Goal: Find contact information: Find contact information

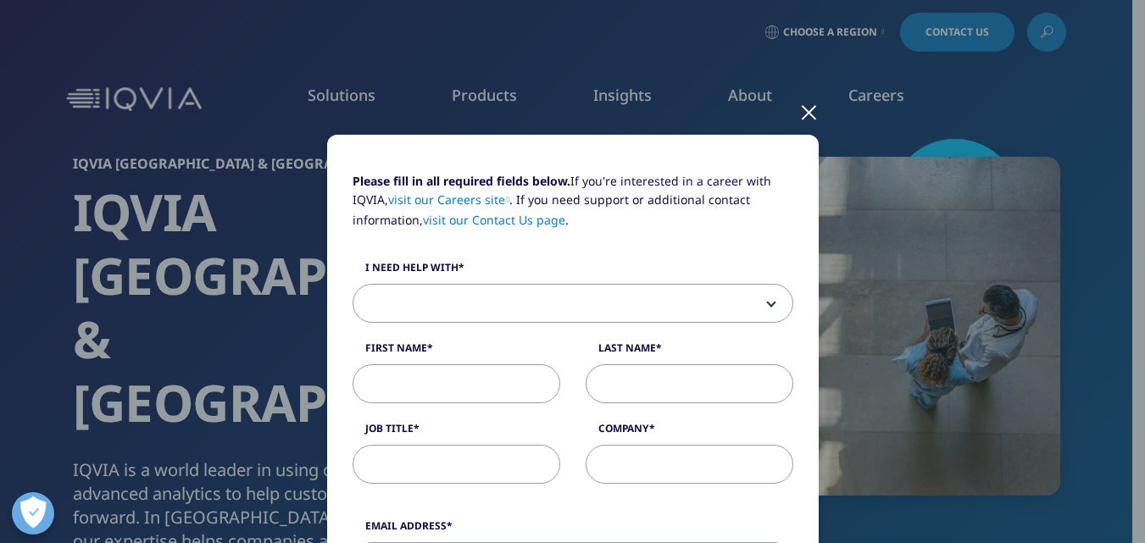
scroll to position [18, 0]
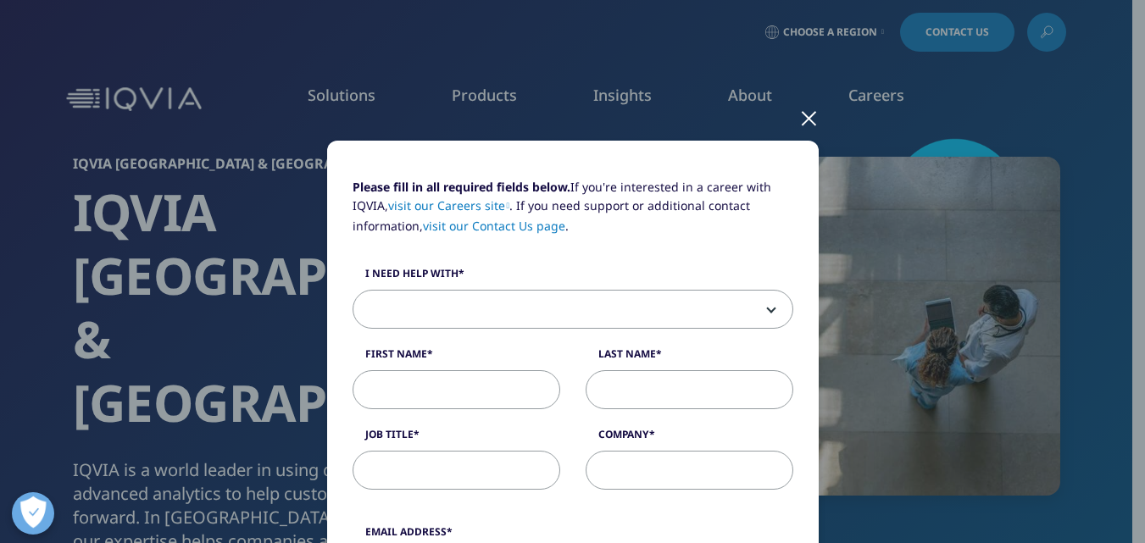
click at [799, 109] on div at bounding box center [808, 117] width 19 height 47
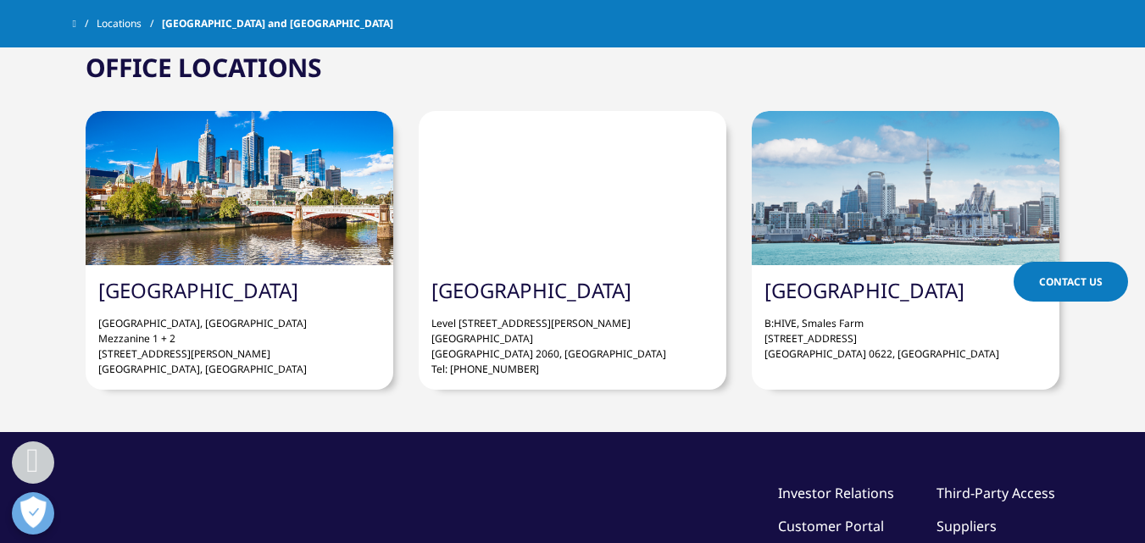
scroll to position [1371, 0]
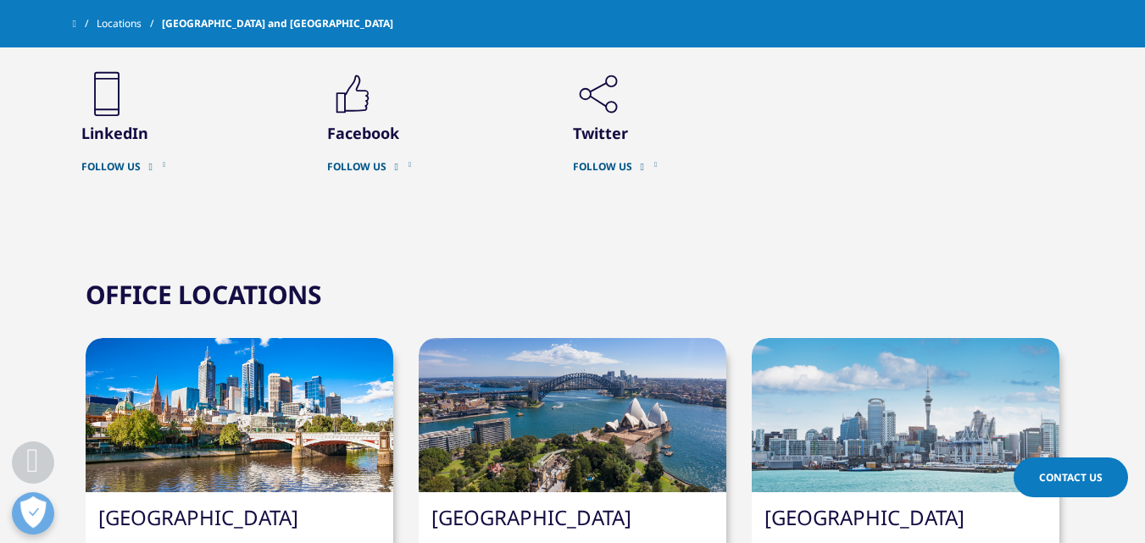
click at [332, 338] on div at bounding box center [240, 415] width 308 height 154
click at [329, 338] on div at bounding box center [240, 415] width 308 height 154
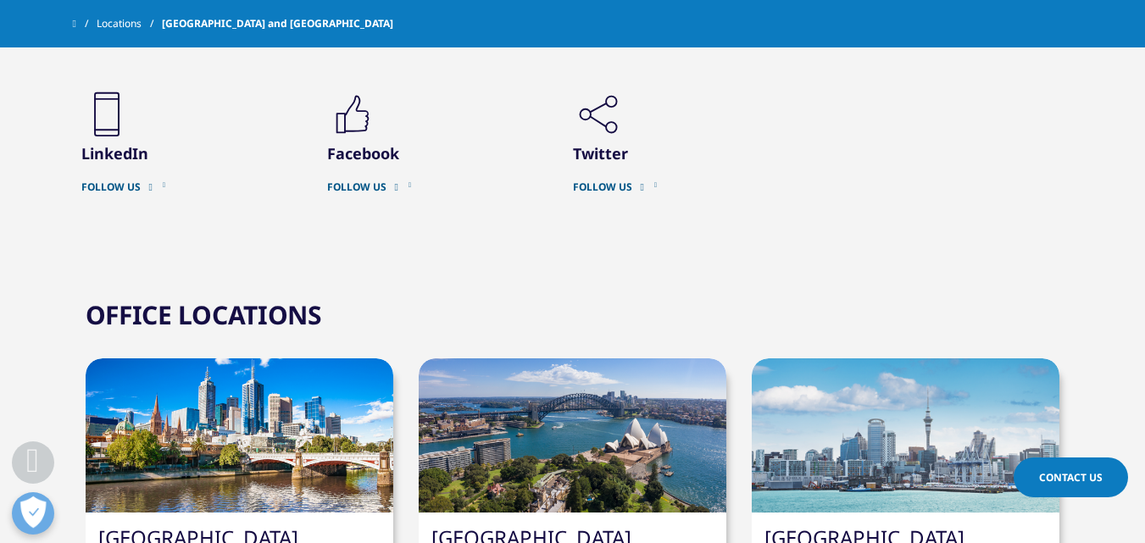
scroll to position [1286, 0]
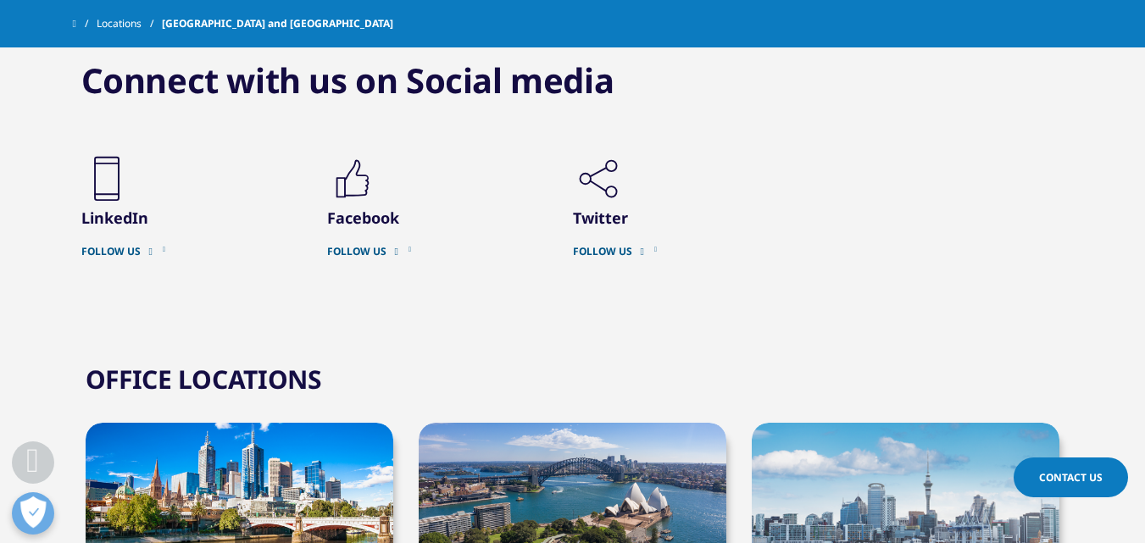
click at [238, 423] on div at bounding box center [240, 500] width 308 height 154
drag, startPoint x: 163, startPoint y: 501, endPoint x: 139, endPoint y: 514, distance: 27.3
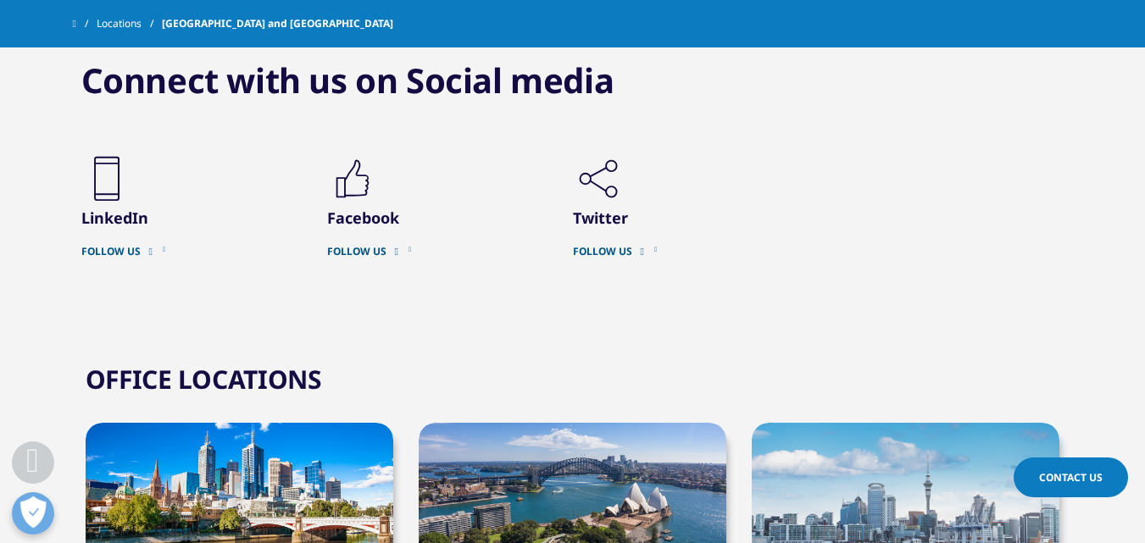
click at [197, 423] on div at bounding box center [240, 500] width 308 height 154
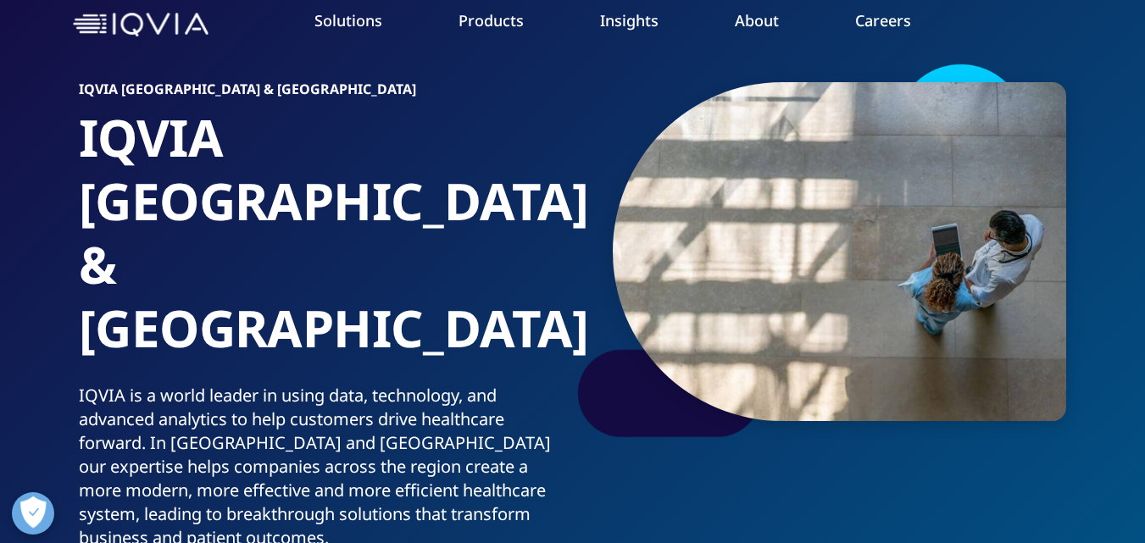
scroll to position [99, 0]
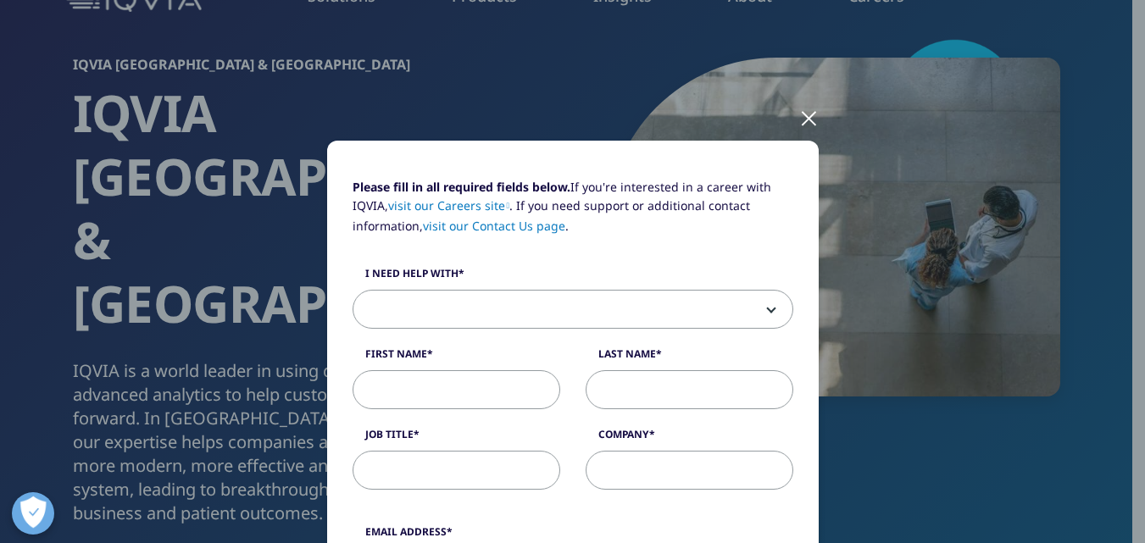
click at [507, 231] on link "visit our Contact Us page" at bounding box center [494, 226] width 142 height 16
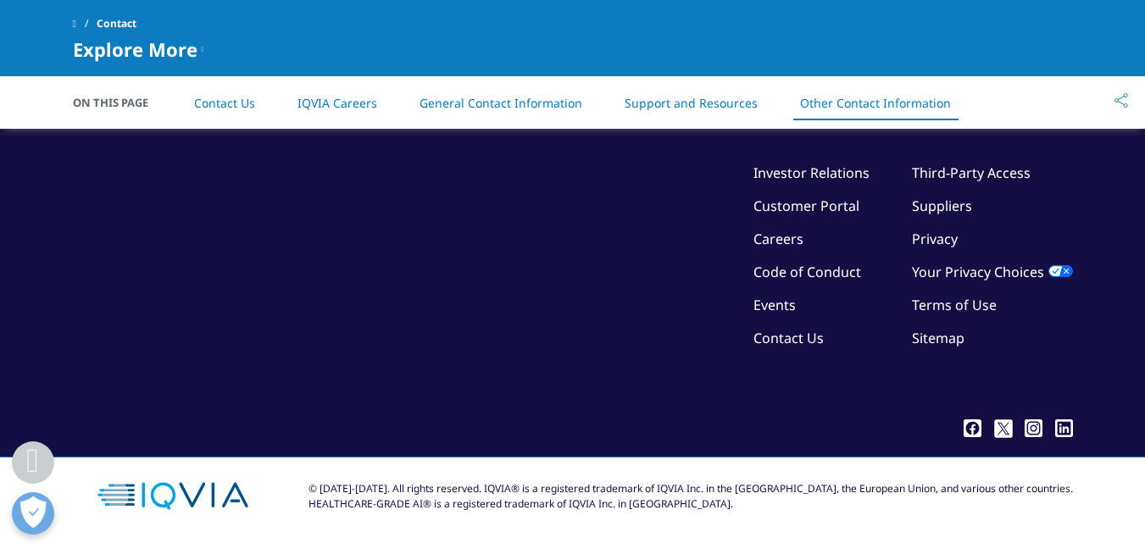
scroll to position [2987, 0]
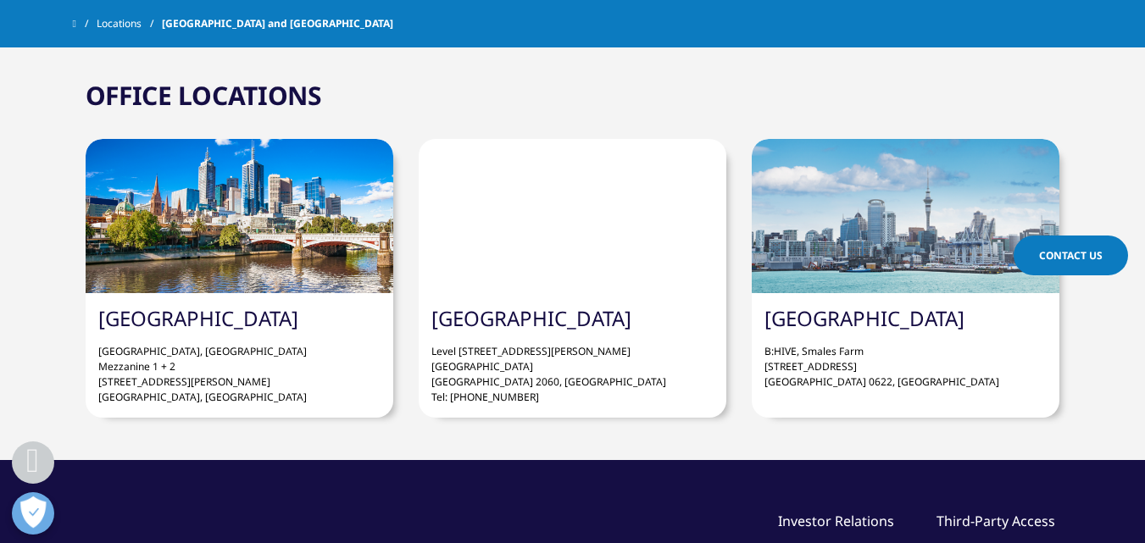
scroll to position [1540, 0]
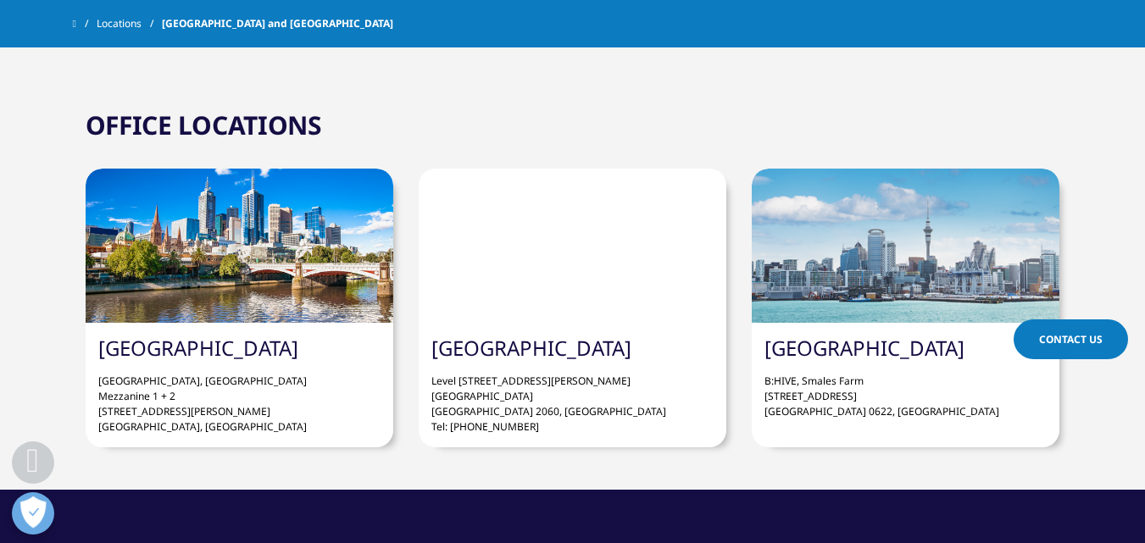
click at [443, 171] on div at bounding box center [573, 246] width 308 height 154
click at [842, 169] on div at bounding box center [906, 246] width 308 height 154
click at [336, 169] on div at bounding box center [240, 246] width 308 height 154
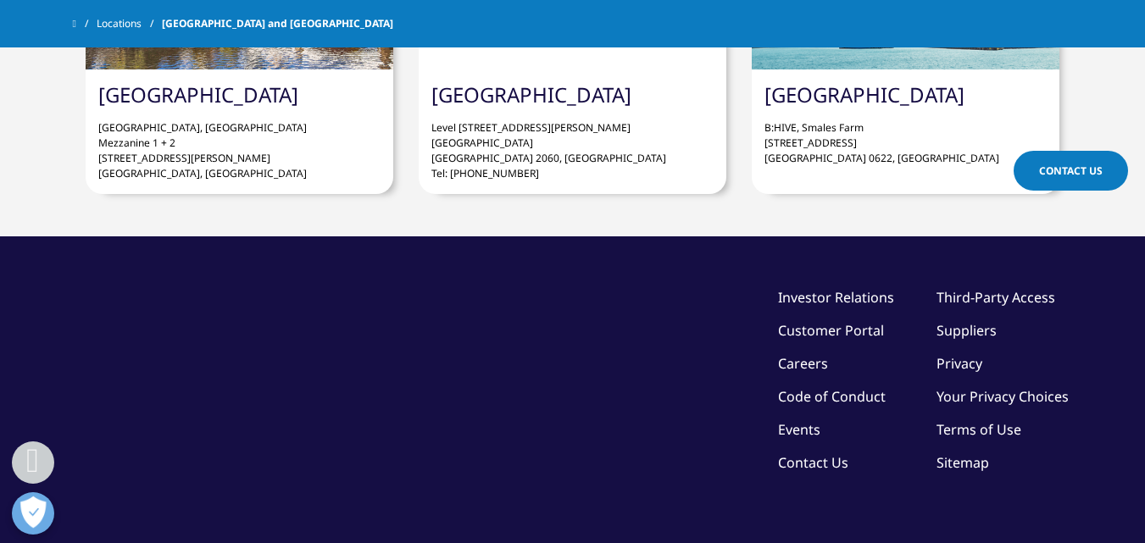
scroll to position [1794, 0]
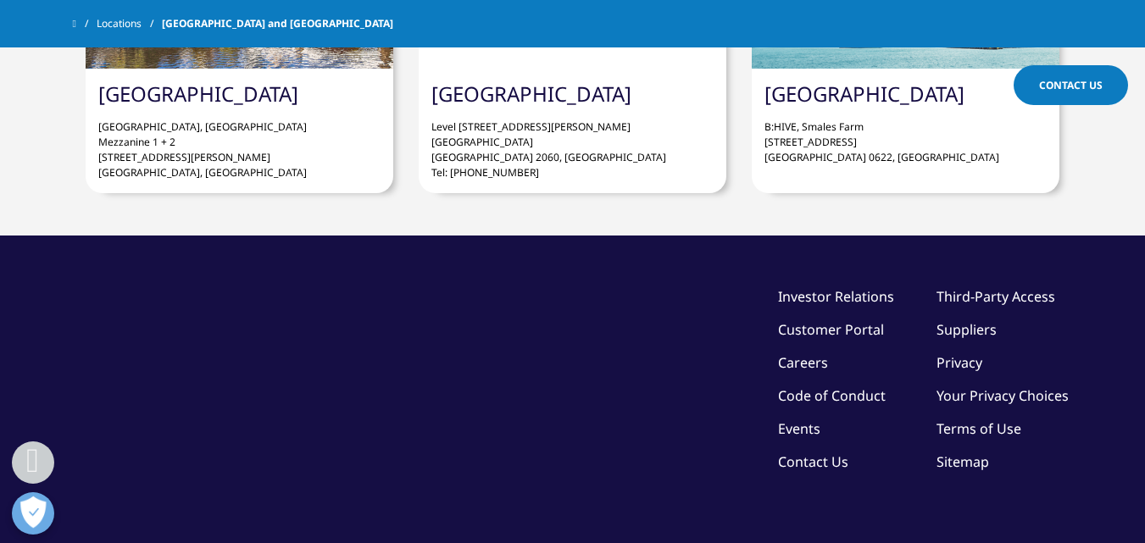
click at [967, 542] on icon ".cls-1{fill:#fff;}" at bounding box center [973, 552] width 18 height 18
